Goal: Find specific page/section: Find specific page/section

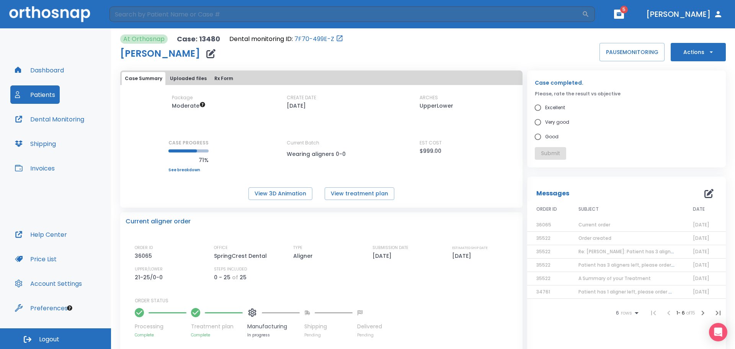
click at [38, 96] on button "Patients" at bounding box center [34, 94] width 49 height 18
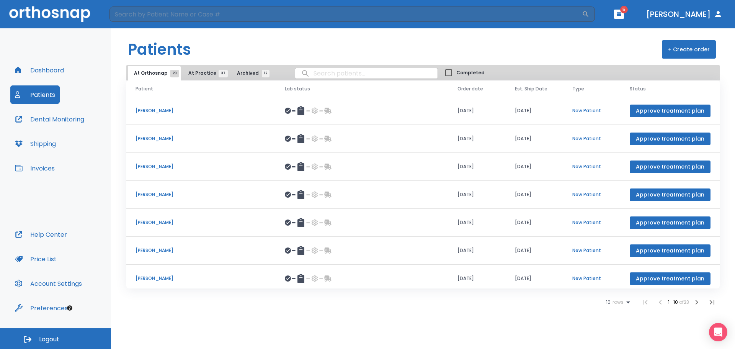
click at [320, 74] on input "search" at bounding box center [366, 73] width 142 height 15
type input "6"
drag, startPoint x: 325, startPoint y: 73, endPoint x: 254, endPoint y: 74, distance: 71.6
click at [254, 74] on div "At Orthosnap 23 At Practice 37 Archived 12 6 Completed" at bounding box center [422, 73] width 593 height 16
click at [335, 74] on input "search" at bounding box center [366, 73] width 142 height 15
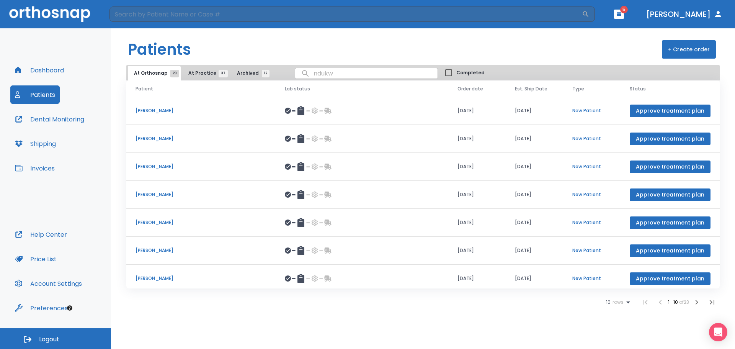
type input "ndukwe"
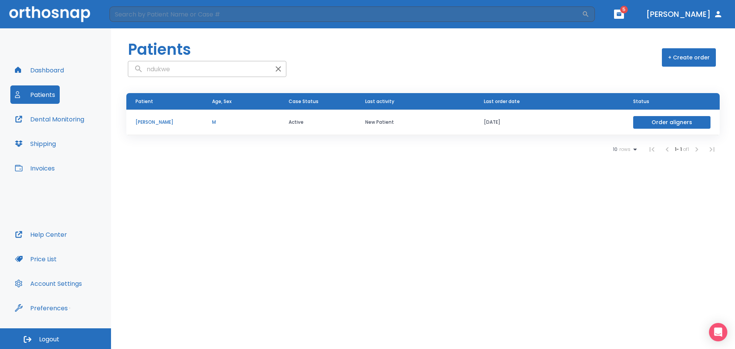
click at [170, 122] on p "[PERSON_NAME]" at bounding box center [165, 122] width 58 height 7
